Goal: Task Accomplishment & Management: Use online tool/utility

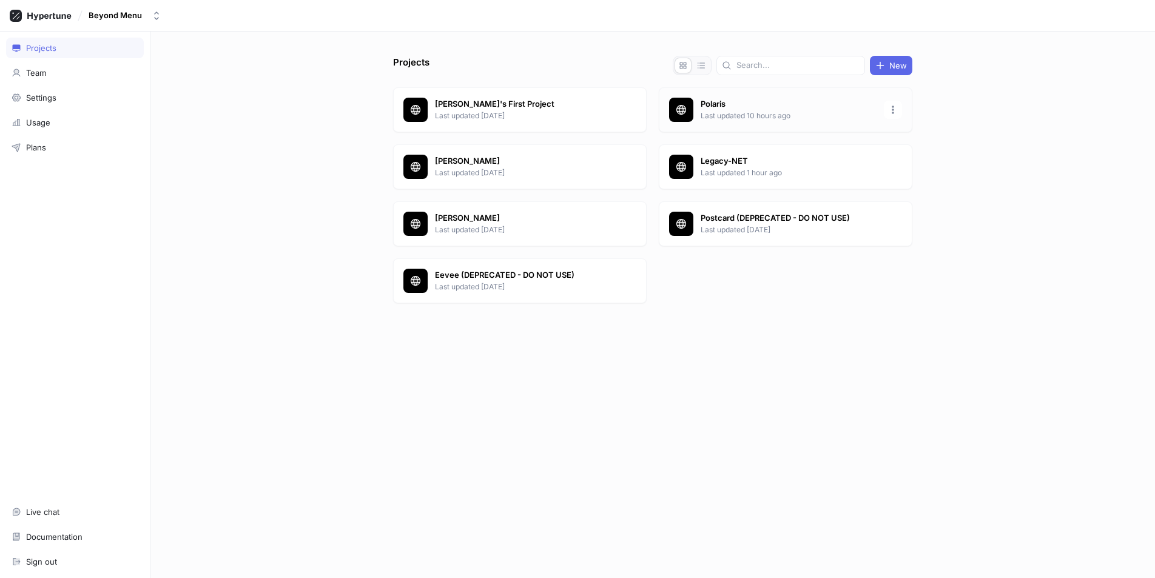
click at [740, 113] on p "Last updated 10 hours ago" at bounding box center [788, 115] width 176 height 11
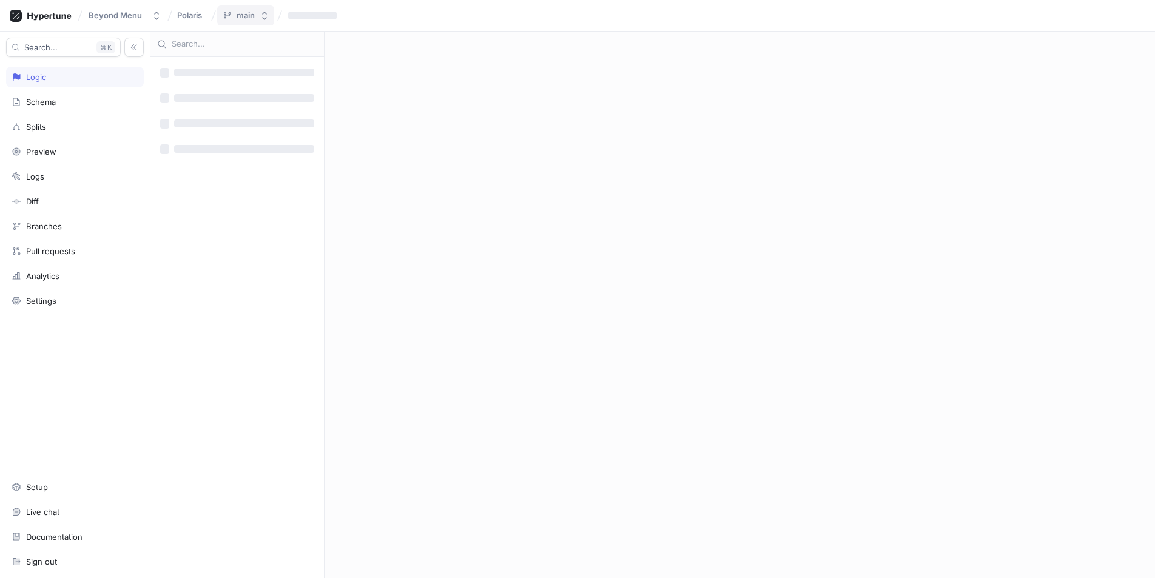
drag, startPoint x: 235, startPoint y: 15, endPoint x: 243, endPoint y: 24, distance: 11.6
click at [237, 15] on div "main" at bounding box center [246, 15] width 18 height 10
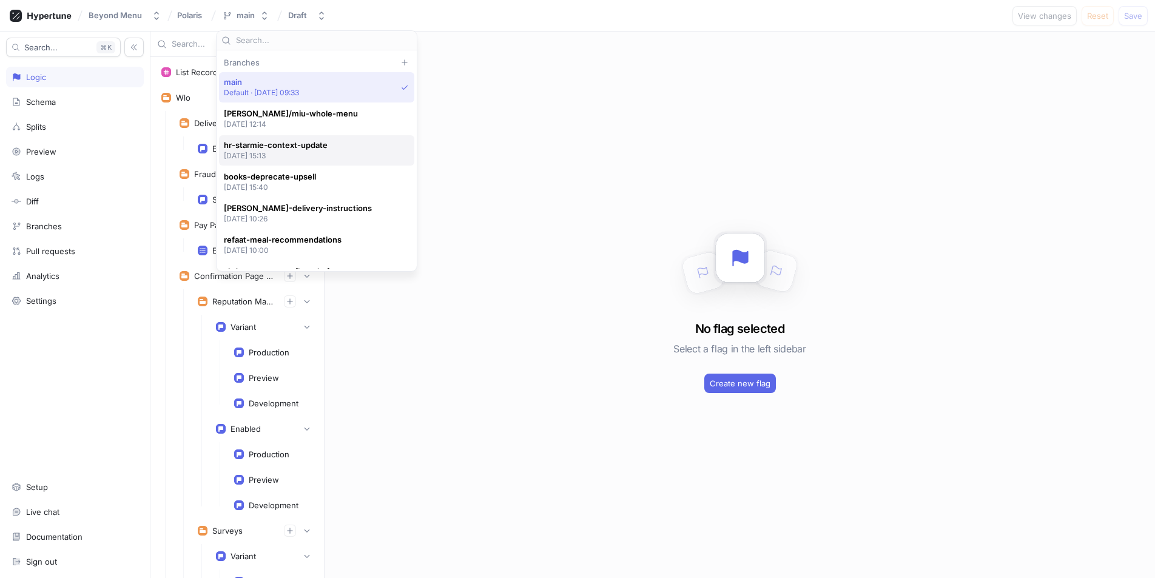
click at [273, 151] on p "[DATE] 15:13" at bounding box center [276, 155] width 104 height 10
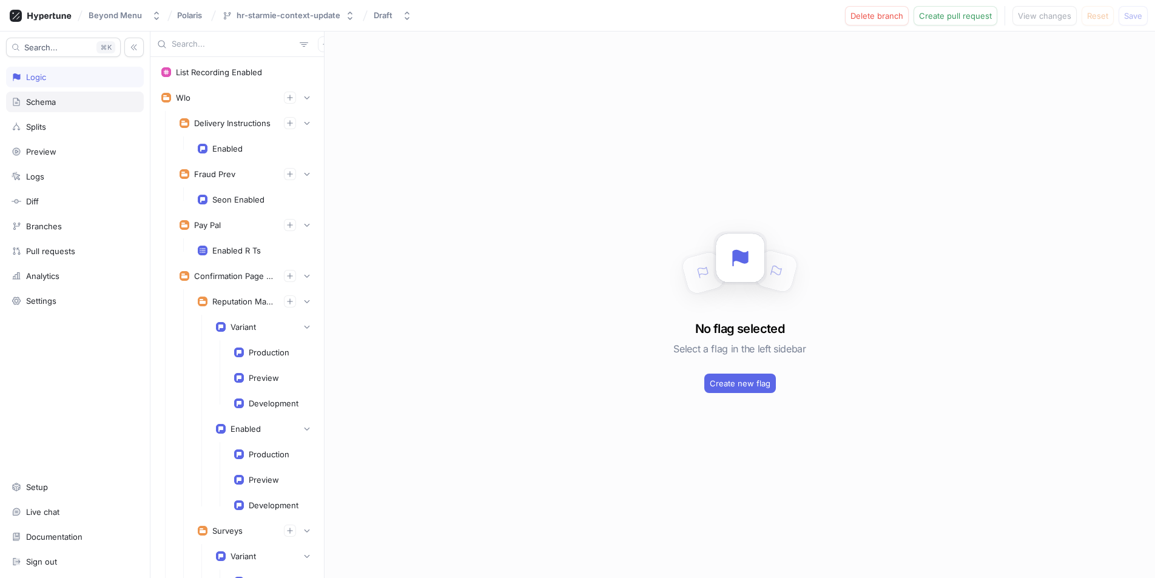
click at [62, 101] on div "Schema" at bounding box center [75, 102] width 127 height 10
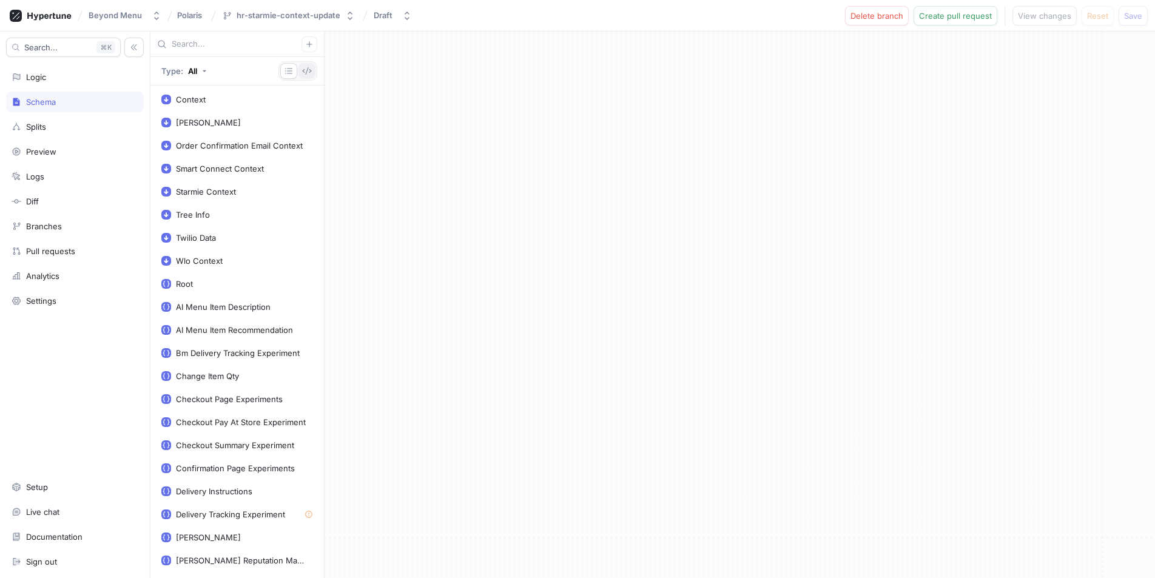
drag, startPoint x: 307, startPoint y: 72, endPoint x: 392, endPoint y: 111, distance: 94.2
click at [307, 72] on icon "button" at bounding box center [307, 71] width 10 height 10
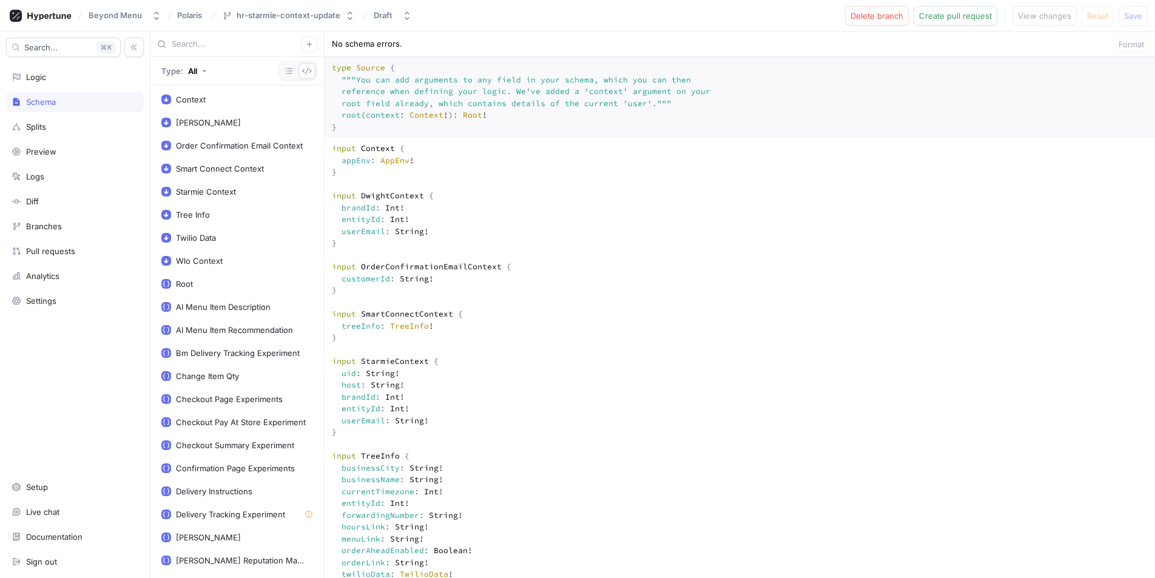
click at [534, 135] on textarea "type Source { """ You can add arguments to any field in your schema, which you …" at bounding box center [739, 97] width 830 height 81
type textarea "input Context { appEnv: AppEnv! } input DwightContext { brandId: Int! entityId:…"
click at [1135, 16] on span "Save" at bounding box center [1133, 15] width 18 height 7
click at [961, 21] on button "Create pull request" at bounding box center [943, 15] width 84 height 19
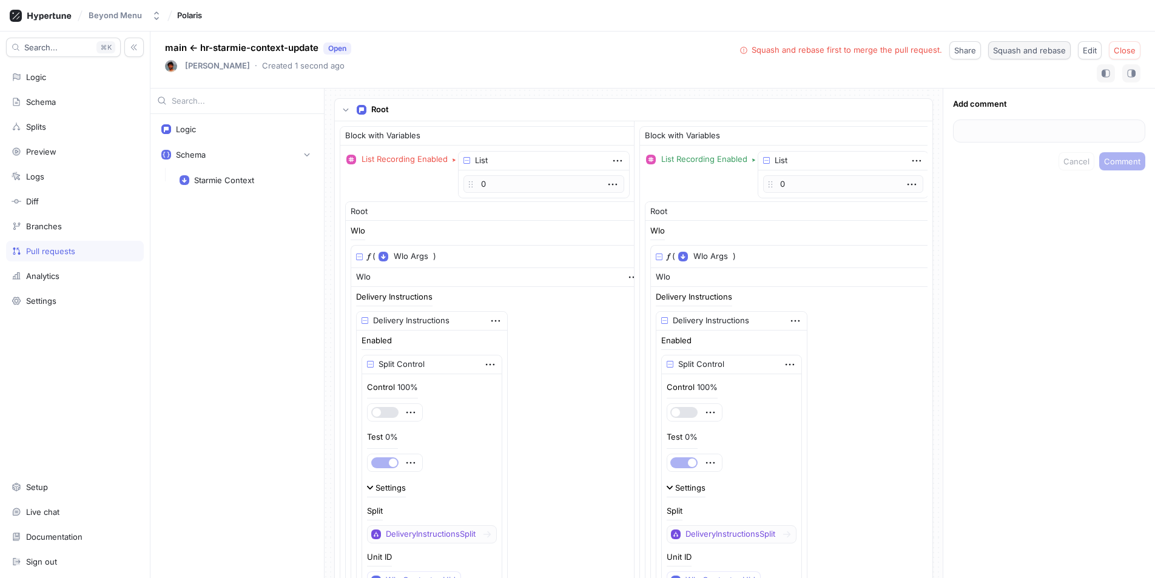
click at [1026, 50] on span "Squash and rebase" at bounding box center [1029, 50] width 73 height 7
click at [236, 183] on div "Starmie Context" at bounding box center [224, 180] width 60 height 10
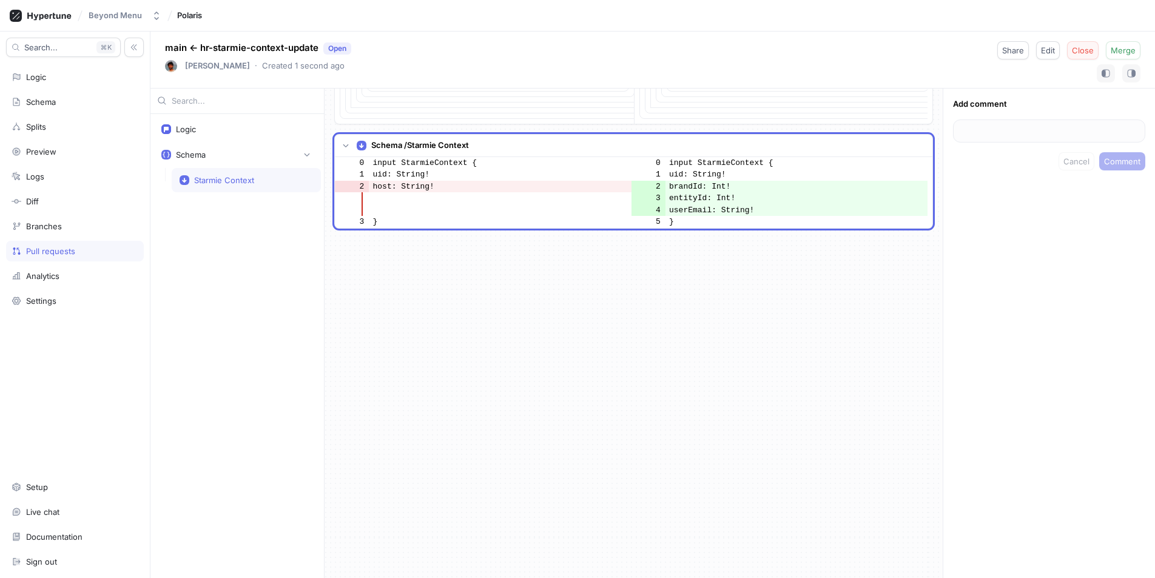
click at [1088, 53] on span "Close" at bounding box center [1083, 50] width 22 height 7
